Goal: Navigation & Orientation: Find specific page/section

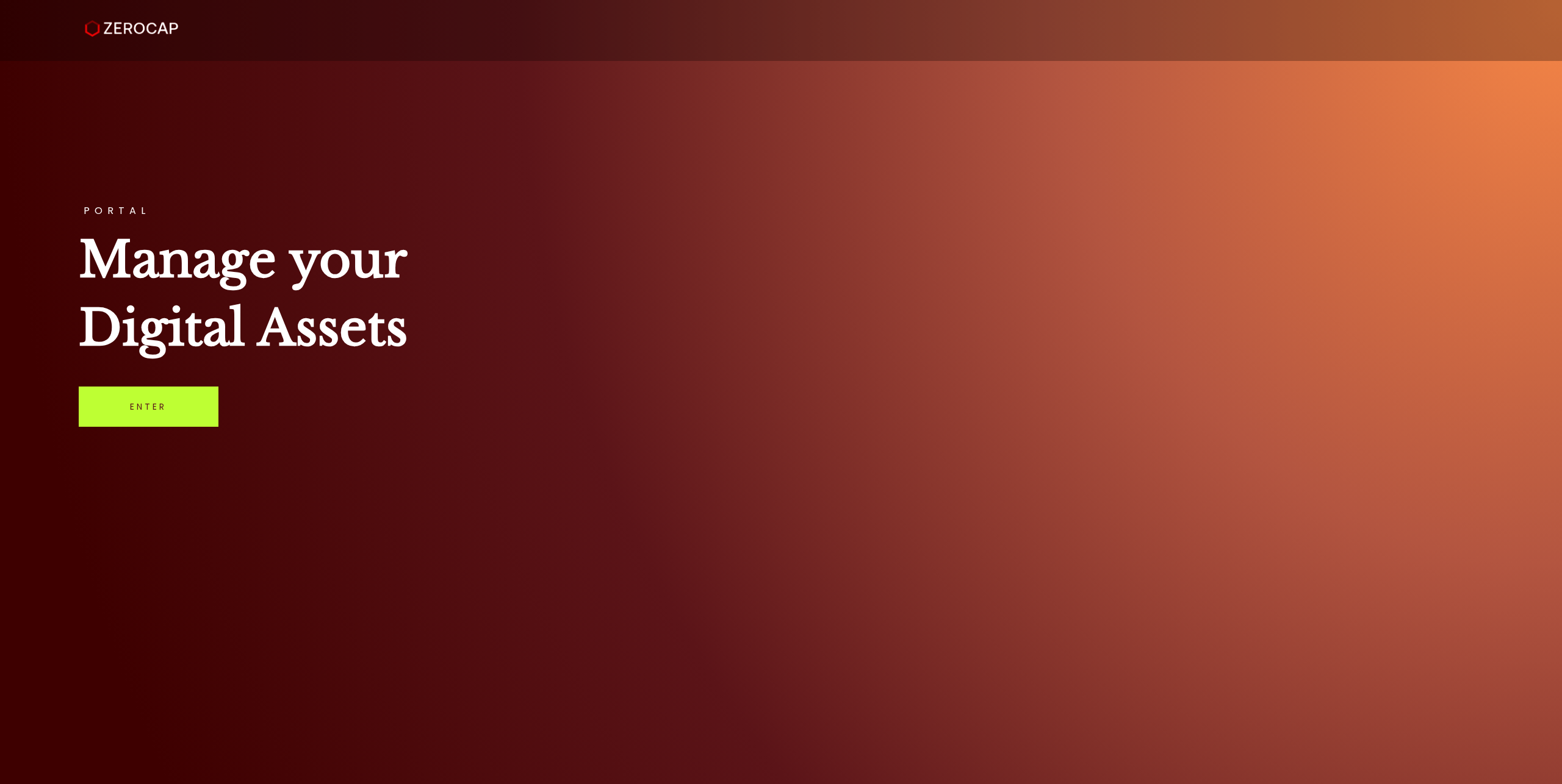
click at [121, 421] on link "Enter" at bounding box center [148, 407] width 140 height 40
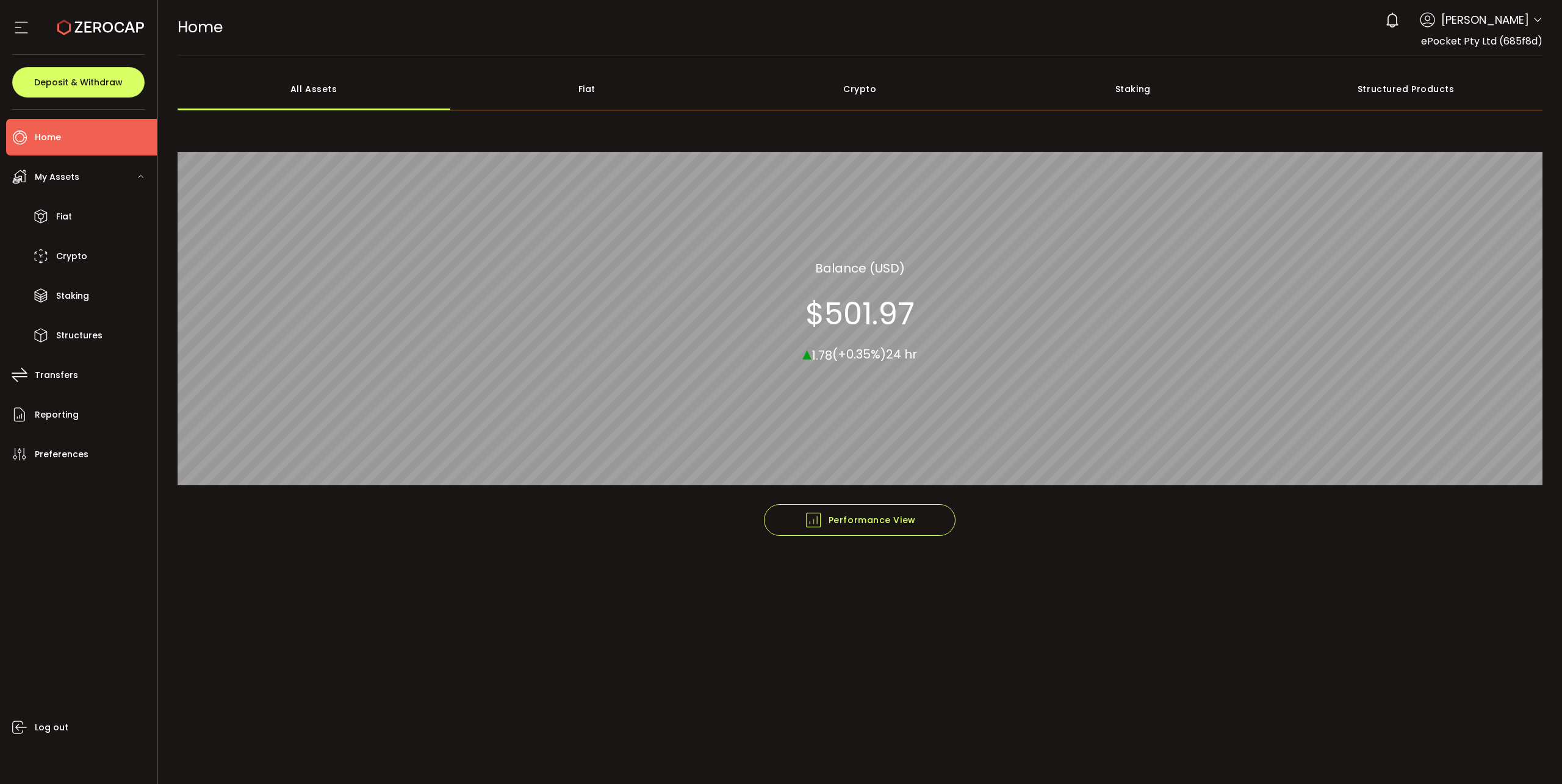
click at [49, 135] on span "Home" at bounding box center [48, 137] width 26 height 18
click at [53, 175] on span "My Assets" at bounding box center [57, 177] width 45 height 18
click at [70, 216] on span "Fiat" at bounding box center [64, 216] width 16 height 18
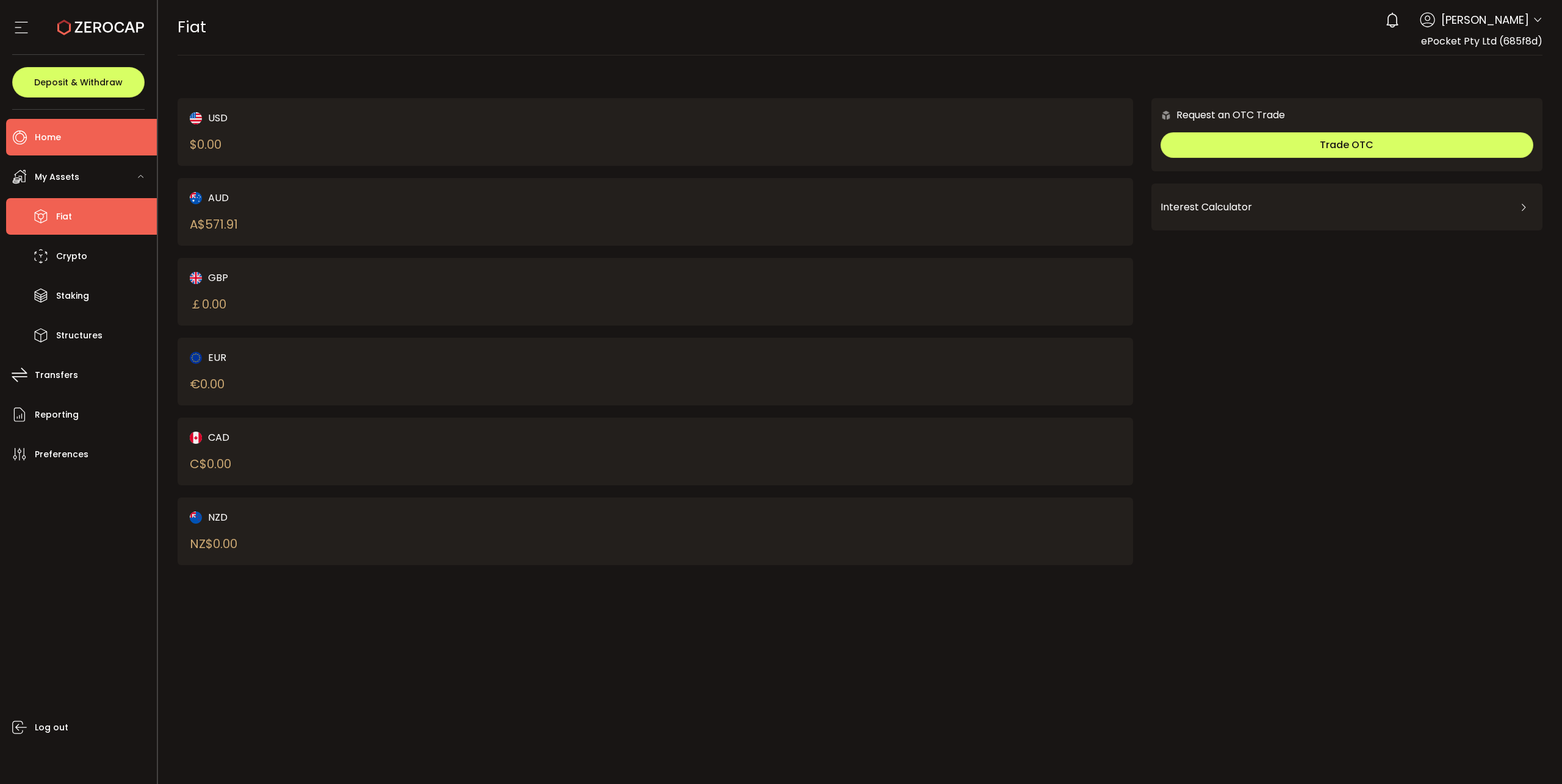
click at [51, 138] on span "Home" at bounding box center [48, 137] width 26 height 18
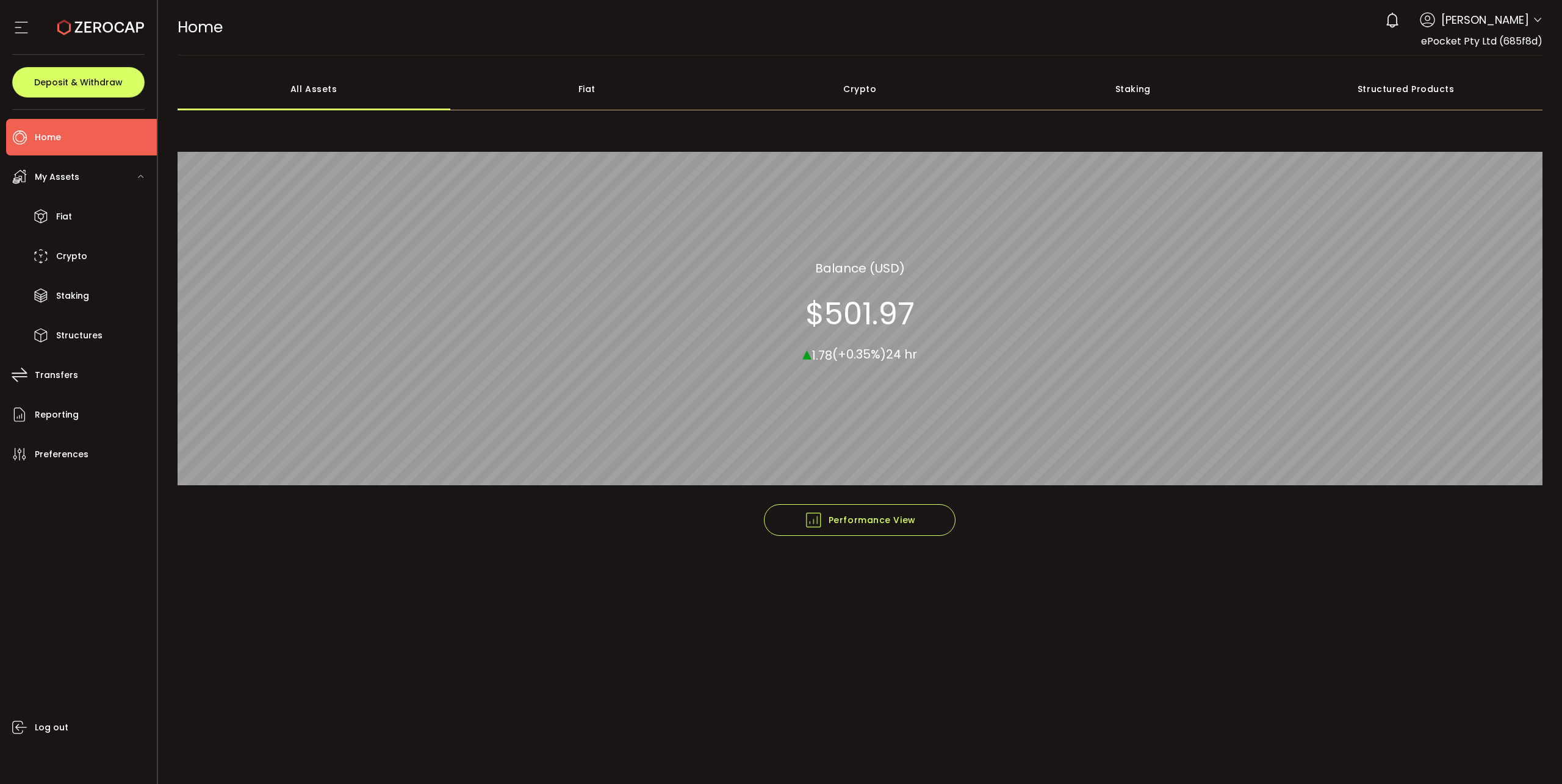
click at [140, 175] on icon at bounding box center [141, 175] width 7 height 7
click at [10, 28] on section at bounding box center [78, 27] width 157 height 55
click at [16, 28] on use at bounding box center [21, 27] width 13 height 12
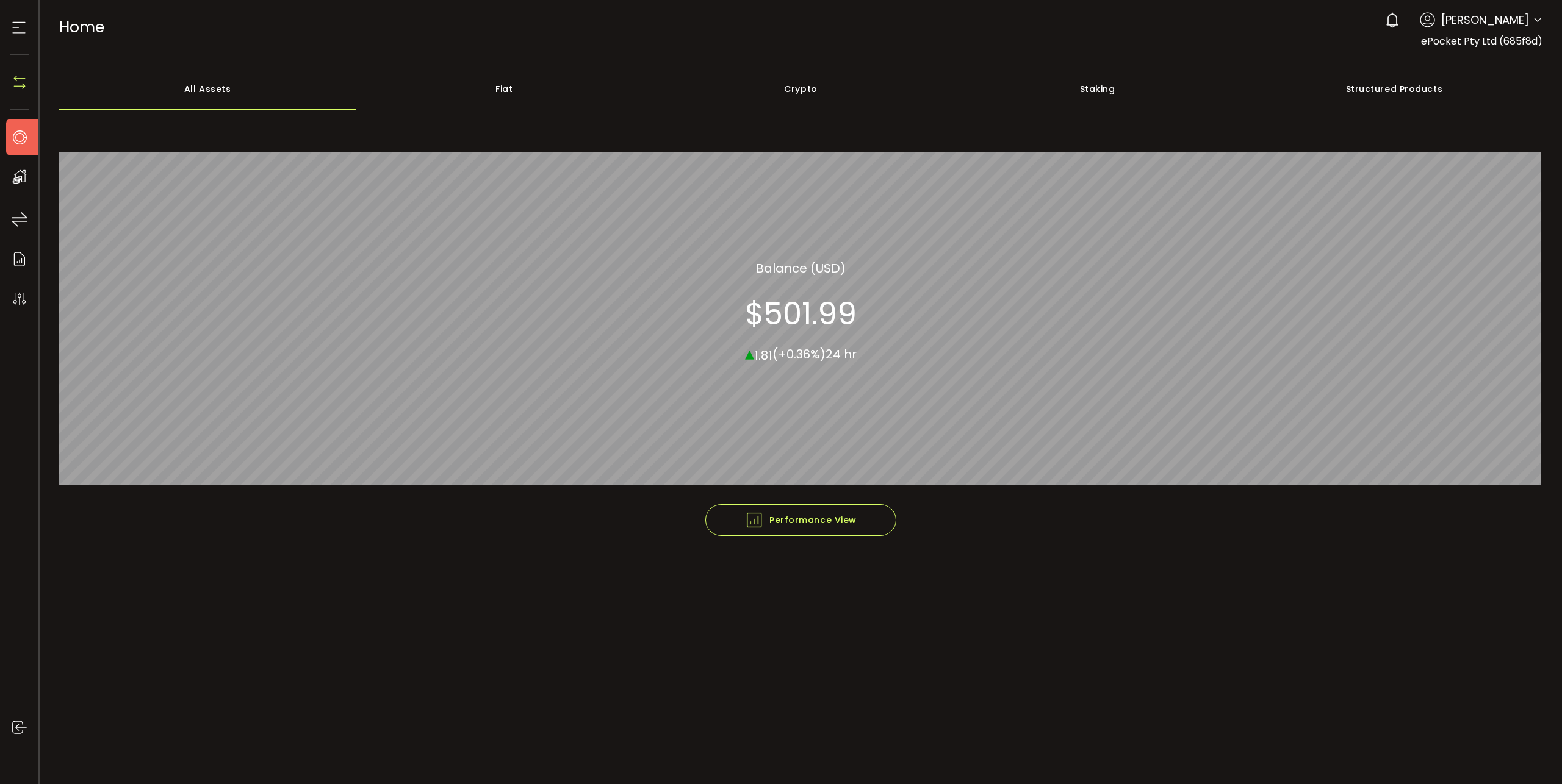
click at [16, 28] on use at bounding box center [19, 27] width 13 height 12
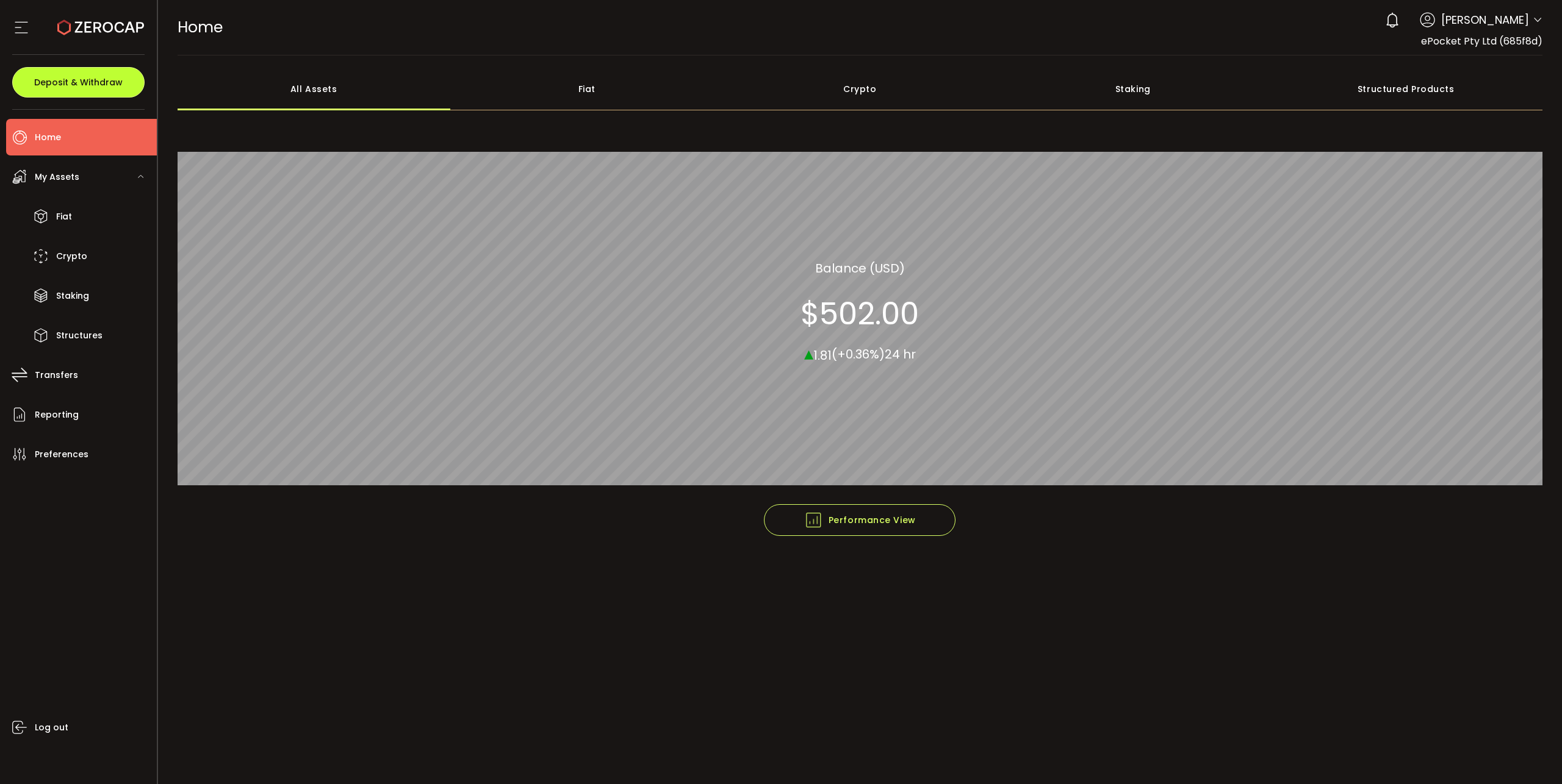
click at [74, 78] on span "Deposit & Withdraw" at bounding box center [78, 82] width 88 height 8
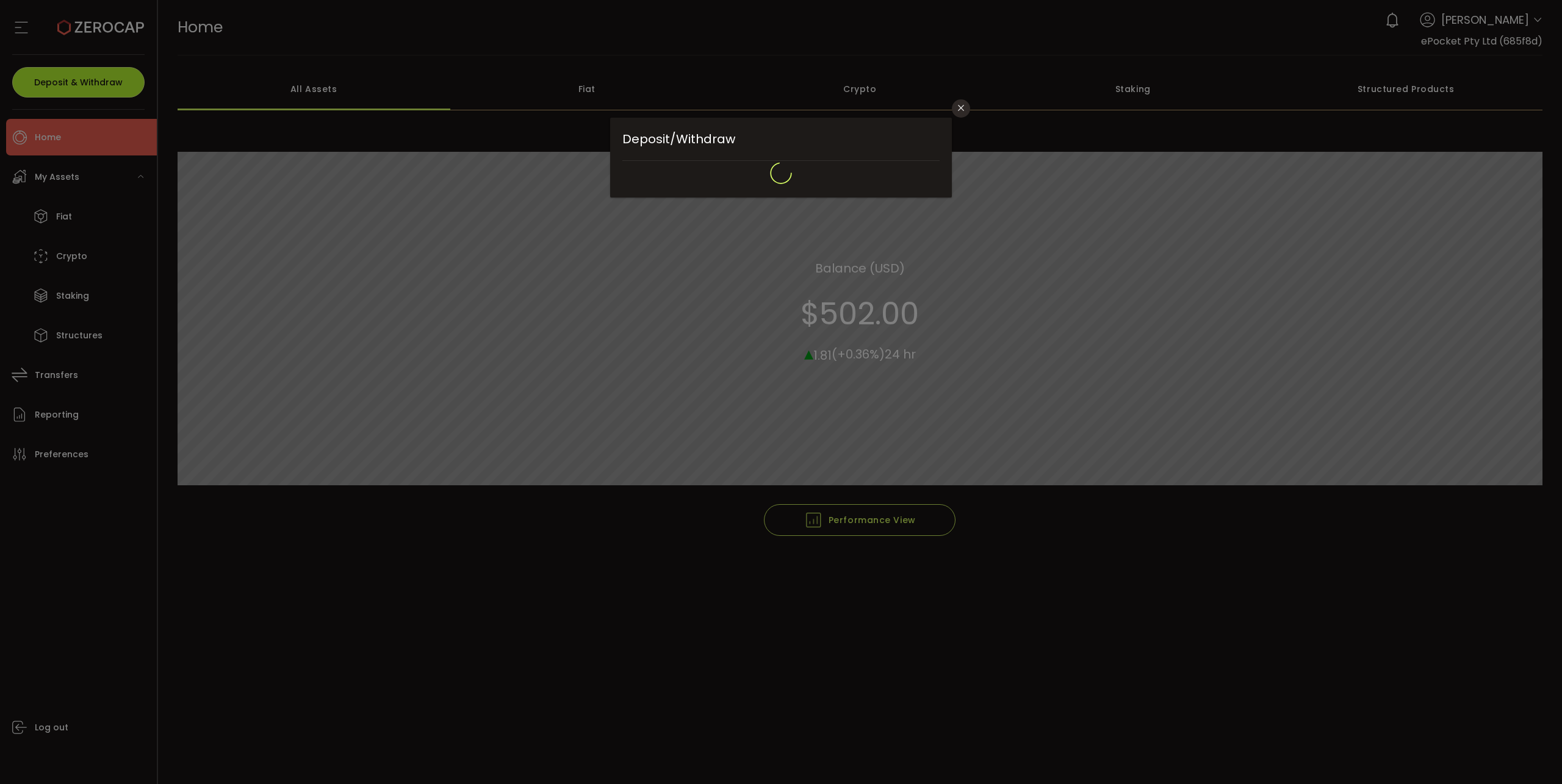
type input "*******"
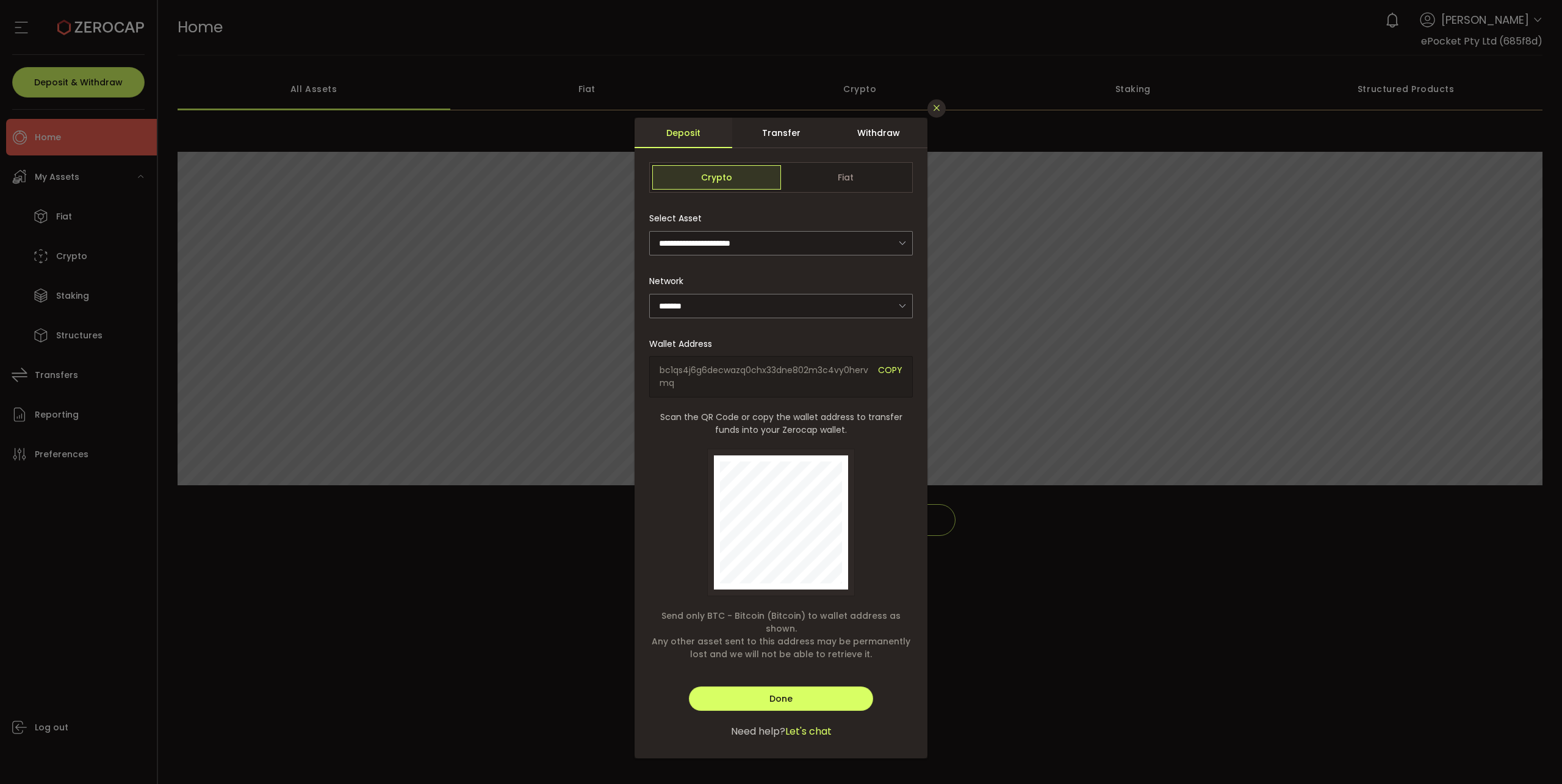
click at [941, 104] on button "Close" at bounding box center [937, 109] width 19 height 19
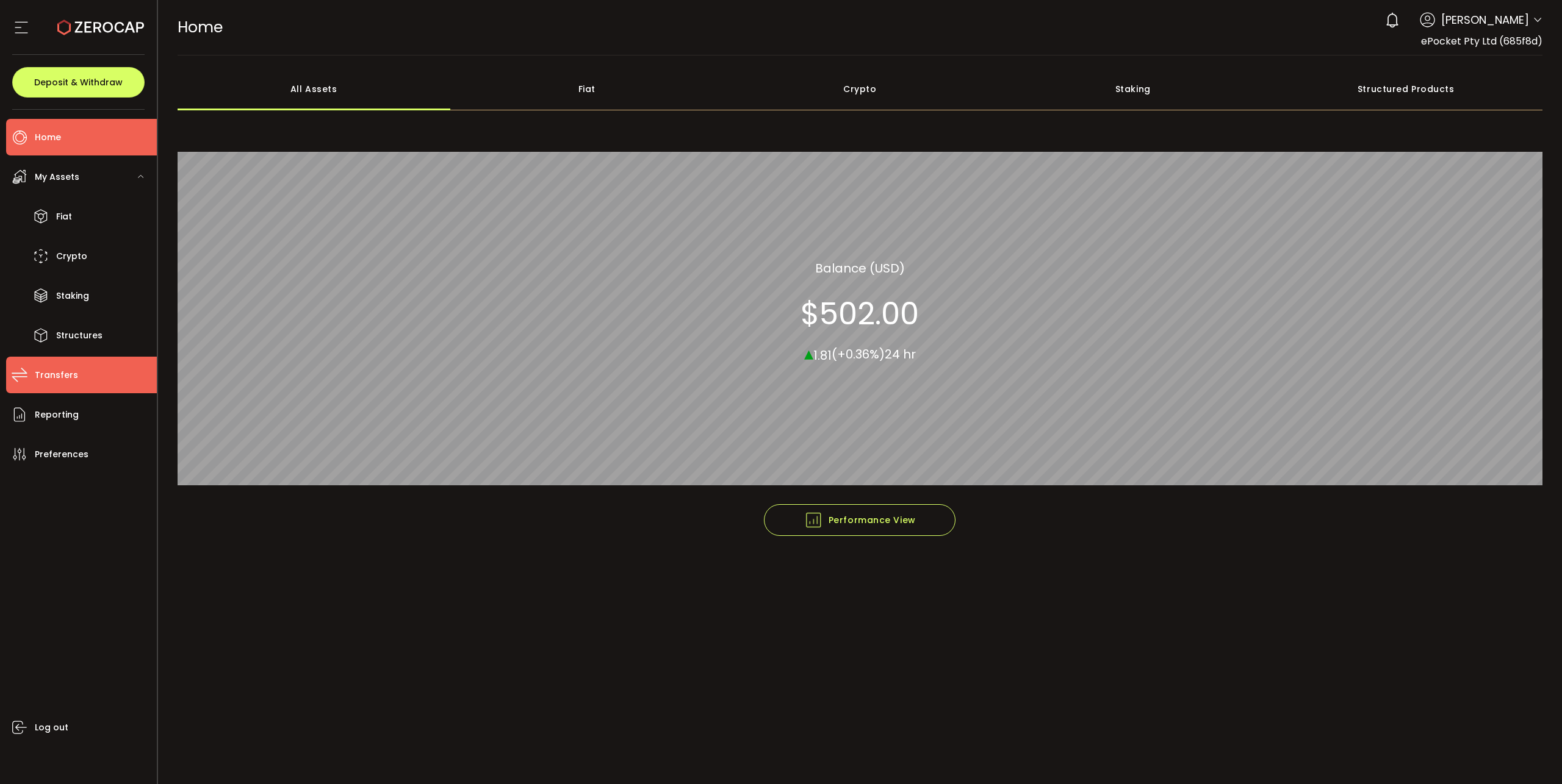
click at [33, 373] on li "Transfers" at bounding box center [81, 375] width 151 height 36
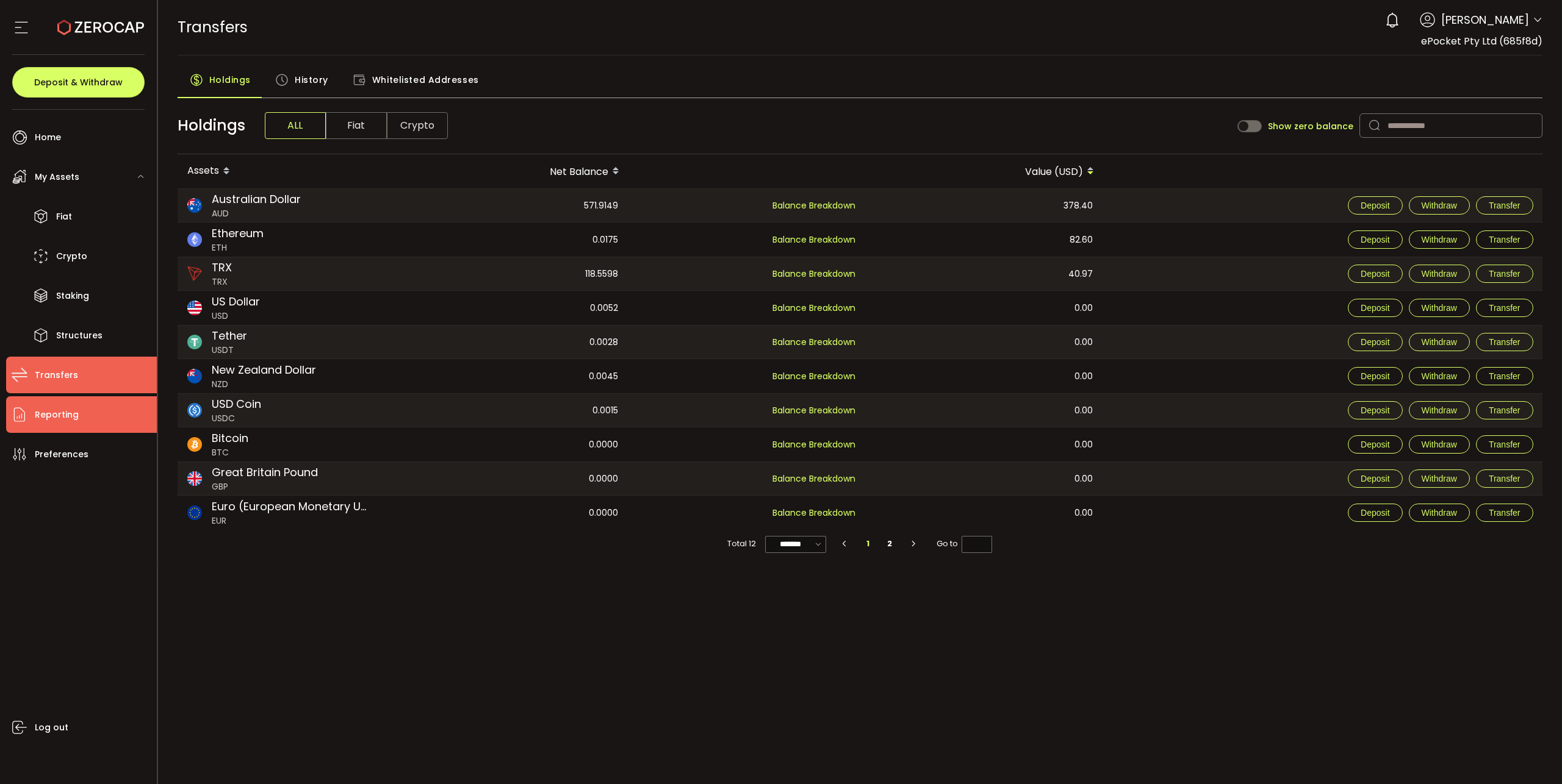
click at [53, 416] on span "Reporting" at bounding box center [56, 415] width 44 height 18
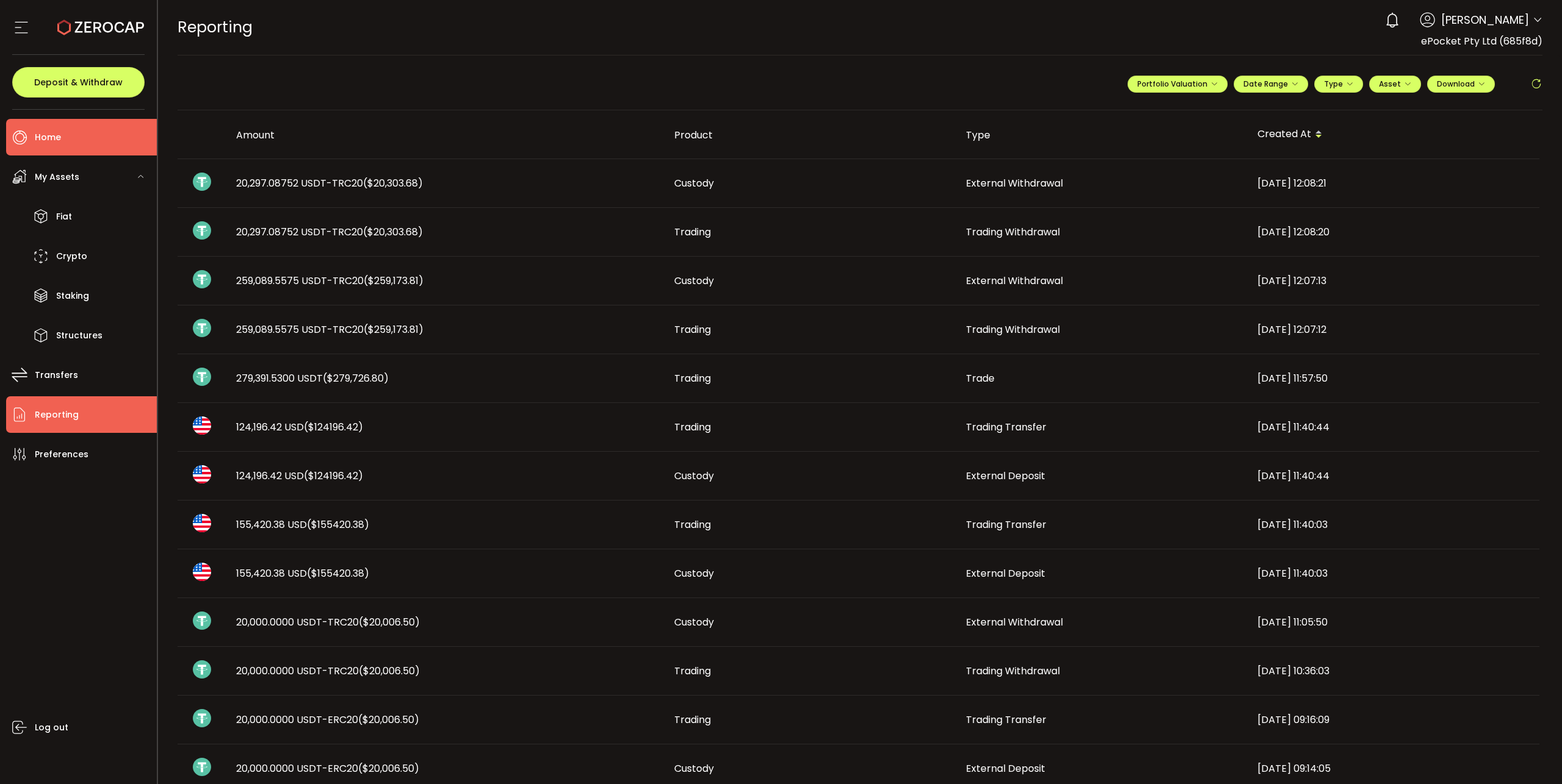
click at [53, 138] on span "Home" at bounding box center [48, 137] width 26 height 18
